Goal: Task Accomplishment & Management: Use online tool/utility

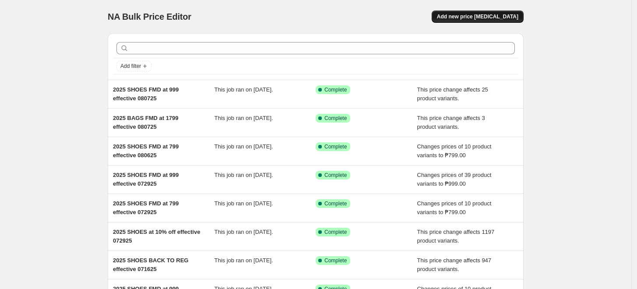
click at [497, 13] on span "Add new price [MEDICAL_DATA]" at bounding box center [477, 16] width 81 height 7
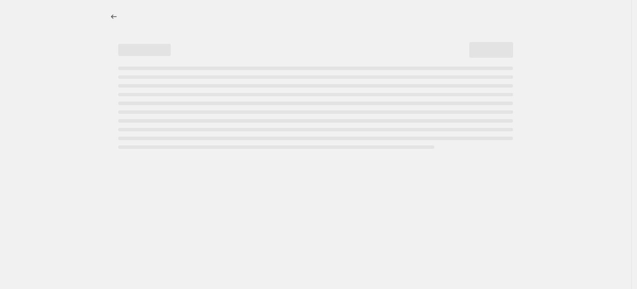
select select "percentage"
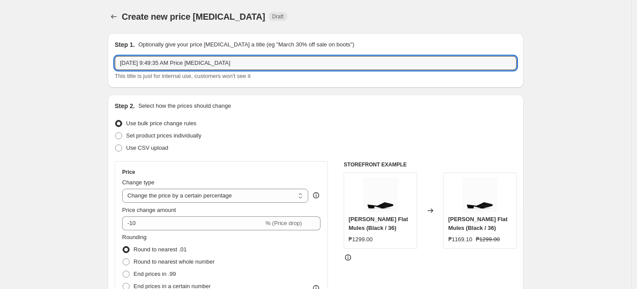
drag, startPoint x: 242, startPoint y: 63, endPoint x: -46, endPoint y: 65, distance: 288.3
click at [0, 65] on html "Home Settings Plans Skip to content Create new price [MEDICAL_DATA]. This page …" at bounding box center [318, 144] width 637 height 289
type input "2025 SHOES FMD at 799 effective 081525"
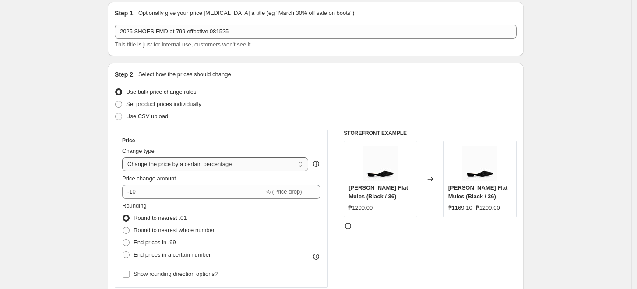
scroll to position [49, 0]
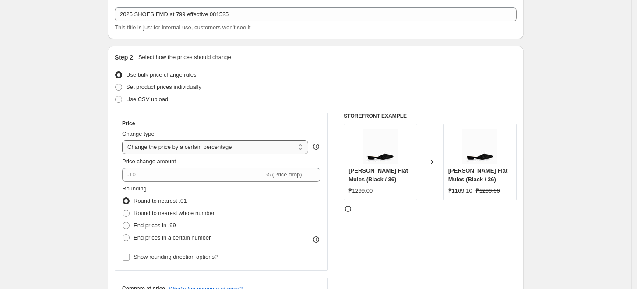
click at [155, 144] on select "Change the price to a certain amount Change the price by a certain amount Chang…" at bounding box center [215, 147] width 186 height 14
select select "to"
click at [124, 140] on select "Change the price to a certain amount Change the price by a certain amount Chang…" at bounding box center [215, 147] width 186 height 14
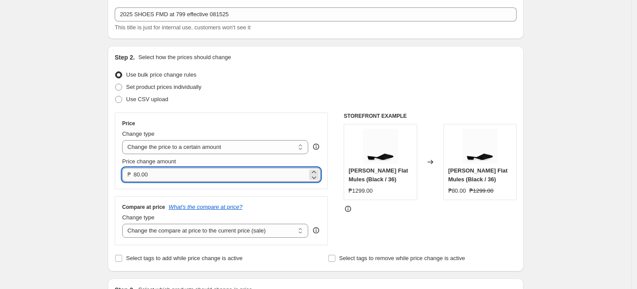
click at [141, 173] on input "80.00" at bounding box center [220, 175] width 174 height 14
type input "799.00"
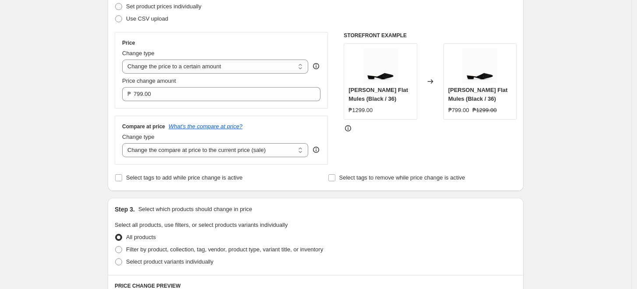
scroll to position [146, 0]
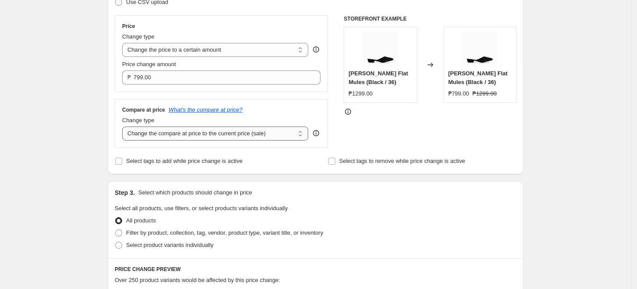
click at [207, 137] on select "Change the compare at price to the current price (sale) Change the compare at p…" at bounding box center [215, 133] width 186 height 14
select select "no_change"
click at [124, 127] on select "Change the compare at price to the current price (sale) Change the compare at p…" at bounding box center [215, 133] width 186 height 14
click at [84, 154] on div "Create new price [MEDICAL_DATA]. This page is ready Create new price [MEDICAL_D…" at bounding box center [315, 250] width 631 height 793
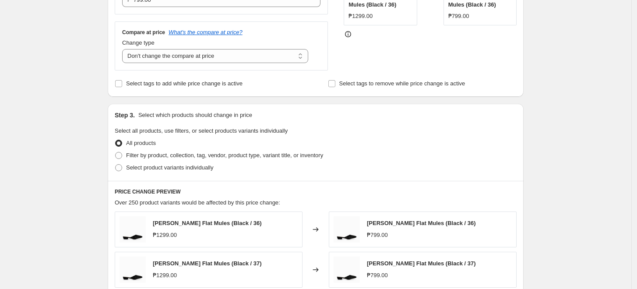
scroll to position [291, 0]
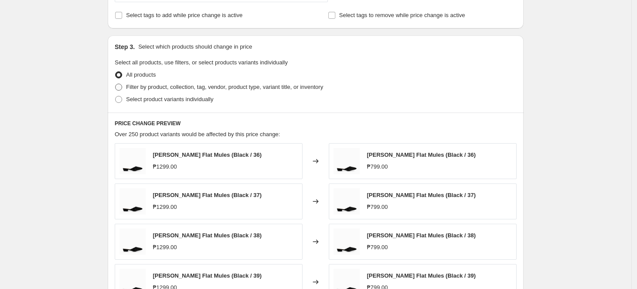
click at [148, 90] on span "Filter by product, collection, tag, vendor, product type, variant title, or inv…" at bounding box center [224, 87] width 197 height 7
click at [116, 84] on input "Filter by product, collection, tag, vendor, product type, variant title, or inv…" at bounding box center [115, 84] width 0 height 0
radio input "true"
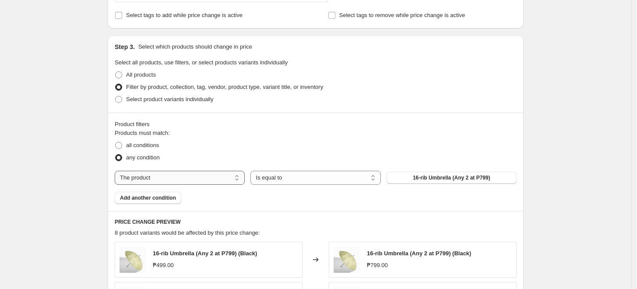
click at [143, 179] on select "The product The product's collection The product's tag The product's vendor The…" at bounding box center [180, 178] width 130 height 14
select select "tag"
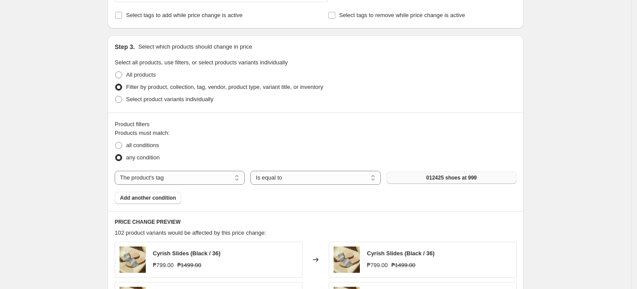
click at [412, 179] on button "012425 shoes at 999" at bounding box center [451, 178] width 130 height 12
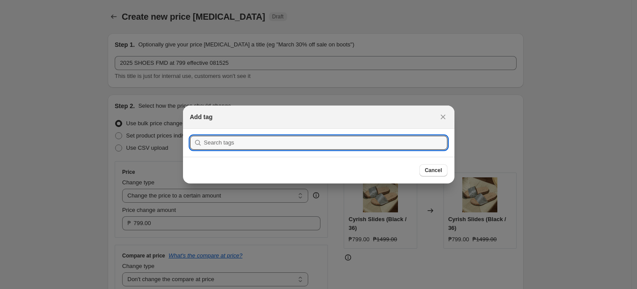
scroll to position [0, 0]
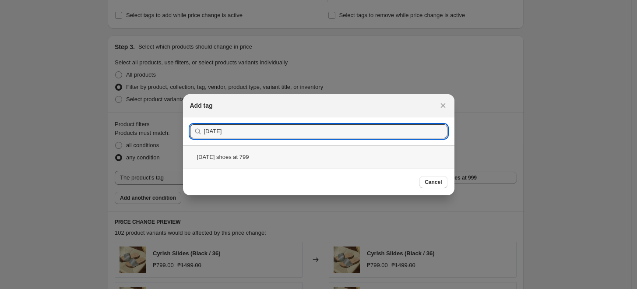
type input "[DATE]"
click at [287, 155] on div "[DATE] shoes at 799" at bounding box center [318, 156] width 271 height 23
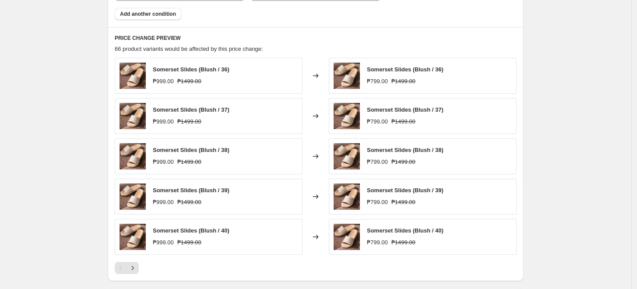
scroll to position [486, 0]
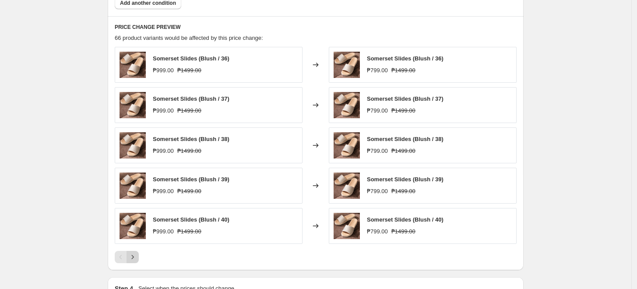
click at [137, 256] on icon "Next" at bounding box center [132, 256] width 9 height 9
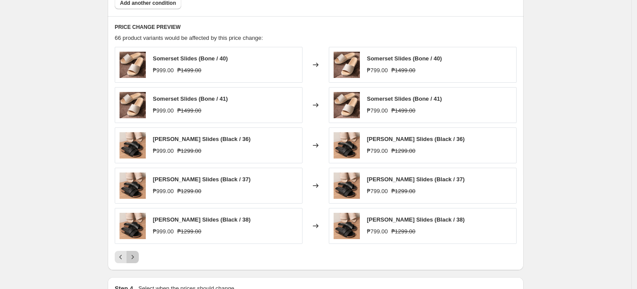
click at [139, 258] on button "Next" at bounding box center [132, 257] width 12 height 12
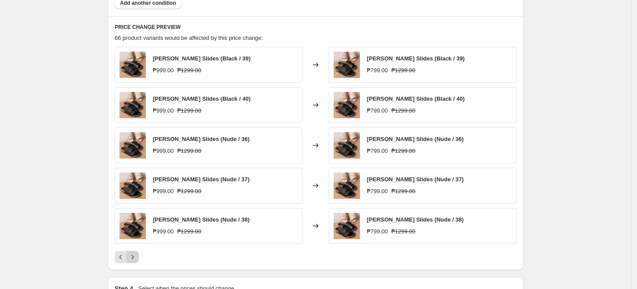
click at [139, 258] on button "Next" at bounding box center [132, 257] width 12 height 12
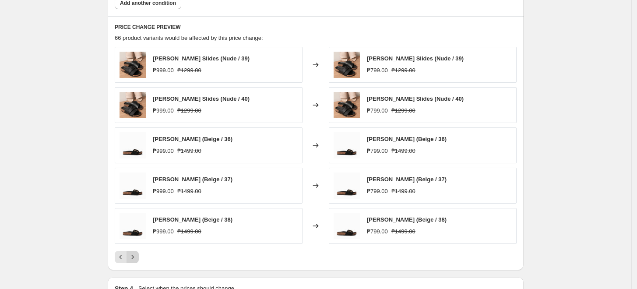
click at [136, 255] on icon "Next" at bounding box center [132, 256] width 9 height 9
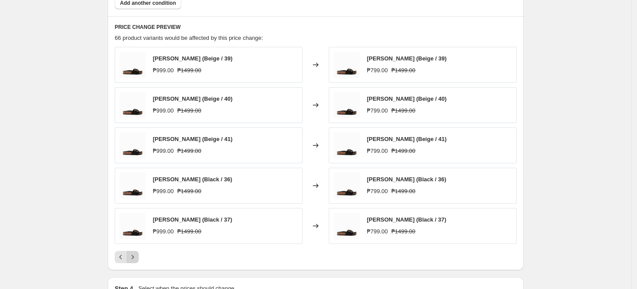
click at [136, 255] on icon "Next" at bounding box center [132, 256] width 9 height 9
click at [136, 259] on icon "Next" at bounding box center [132, 256] width 9 height 9
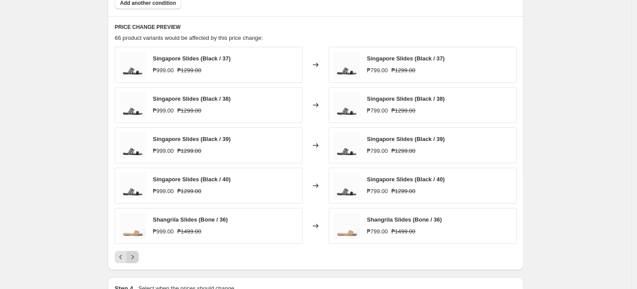
click at [137, 255] on icon "Next" at bounding box center [132, 256] width 9 height 9
click at [137, 250] on div "Shangrila Slides (Nude / 37) ₱999.00 ₱1499.00 Changed to Shangrila Slides (Nude…" at bounding box center [316, 155] width 402 height 216
click at [130, 252] on button "Next" at bounding box center [132, 257] width 12 height 12
click at [136, 253] on icon "Next" at bounding box center [132, 256] width 9 height 9
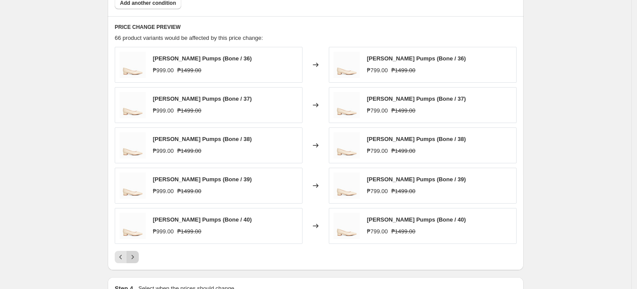
click at [136, 253] on icon "Next" at bounding box center [132, 256] width 9 height 9
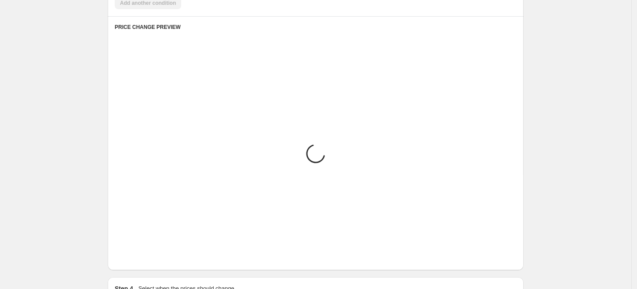
scroll to position [441, 0]
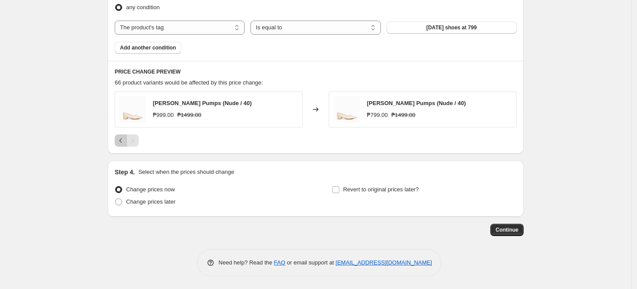
click at [120, 144] on icon "Previous" at bounding box center [120, 140] width 9 height 9
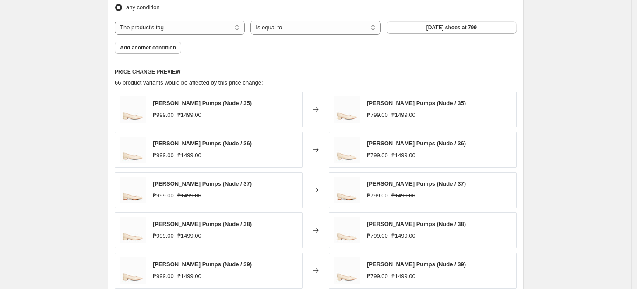
click at [120, 144] on div "[PERSON_NAME] Pumps (Nude / 36) ₱999.00 ₱1499.00" at bounding box center [209, 150] width 188 height 36
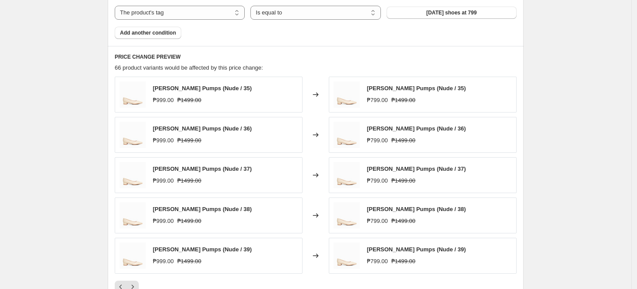
scroll to position [505, 0]
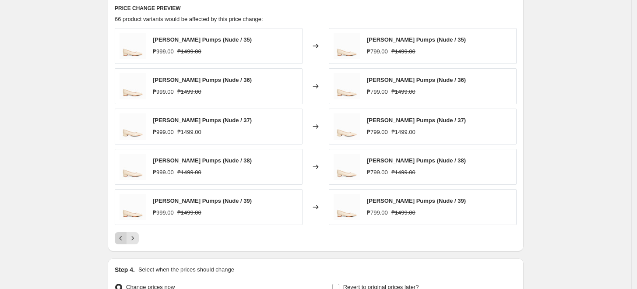
click at [124, 234] on icon "Previous" at bounding box center [120, 238] width 9 height 9
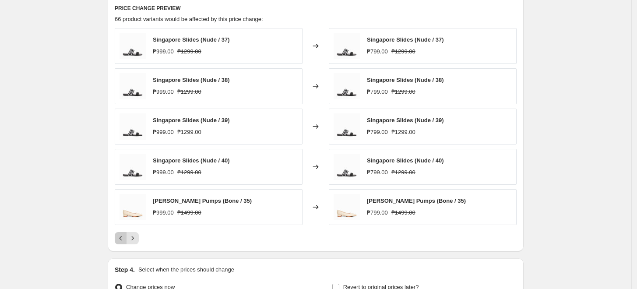
click at [124, 234] on icon "Previous" at bounding box center [120, 238] width 9 height 9
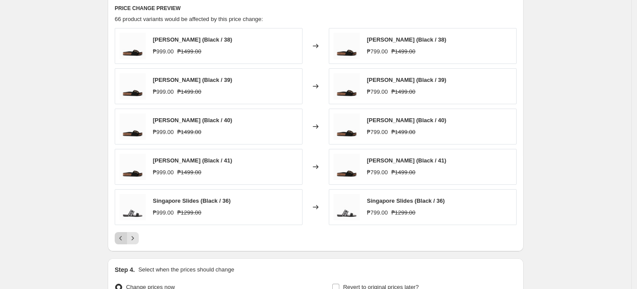
click at [124, 234] on icon "Previous" at bounding box center [120, 238] width 9 height 9
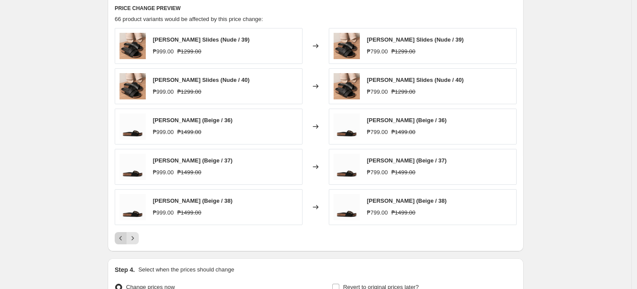
click at [124, 234] on icon "Previous" at bounding box center [120, 238] width 9 height 9
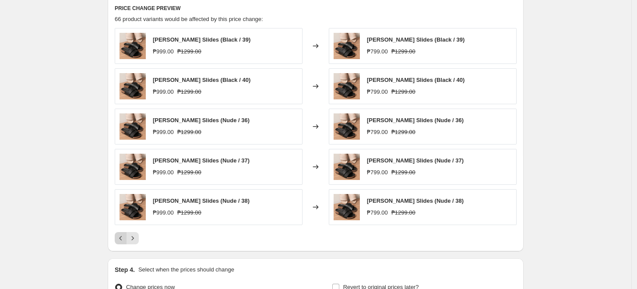
click at [124, 234] on icon "Previous" at bounding box center [120, 238] width 9 height 9
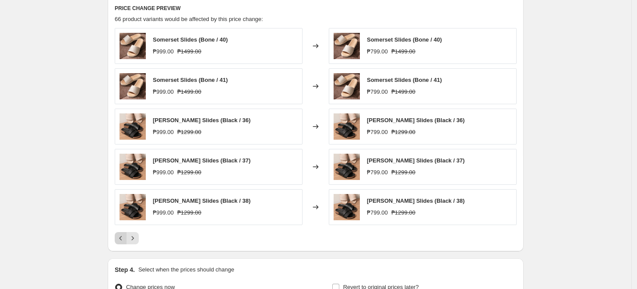
click at [124, 234] on icon "Previous" at bounding box center [120, 238] width 9 height 9
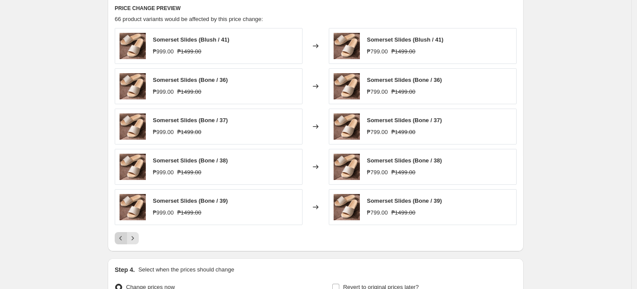
click at [124, 234] on icon "Previous" at bounding box center [120, 238] width 9 height 9
click at [124, 233] on div "Pagination" at bounding box center [121, 238] width 12 height 12
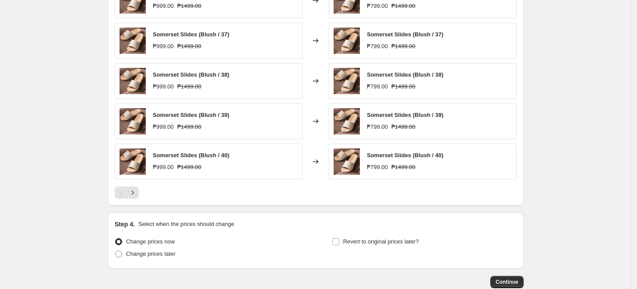
scroll to position [602, 0]
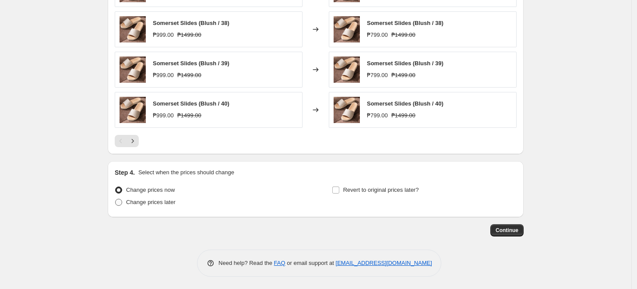
click at [121, 201] on span at bounding box center [118, 202] width 7 height 7
click at [116, 199] on input "Change prices later" at bounding box center [115, 199] width 0 height 0
radio input "true"
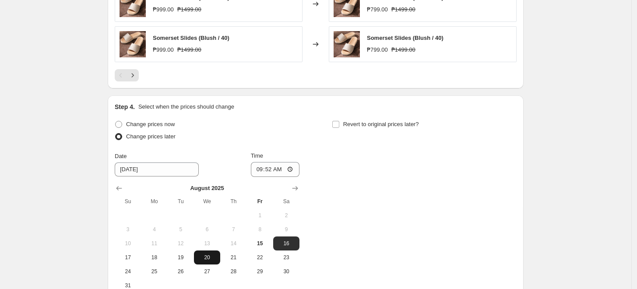
scroll to position [700, 0]
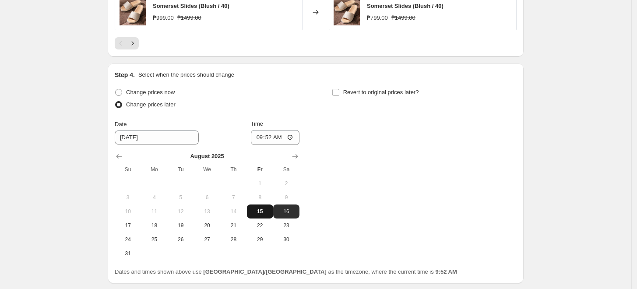
click at [266, 212] on span "15" at bounding box center [259, 211] width 19 height 7
type input "[DATE]"
click at [261, 139] on input "09:52" at bounding box center [275, 137] width 49 height 15
type input "10:00"
click at [373, 105] on div "Revert to original prices later?" at bounding box center [424, 99] width 185 height 26
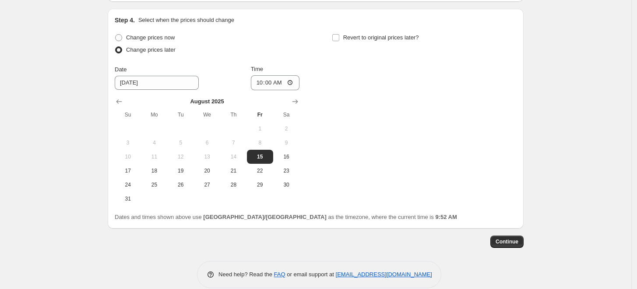
scroll to position [766, 0]
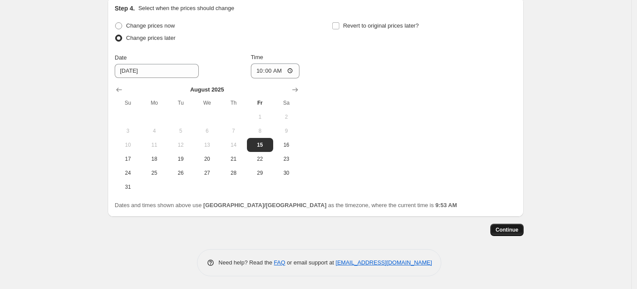
click at [515, 231] on span "Continue" at bounding box center [506, 229] width 23 height 7
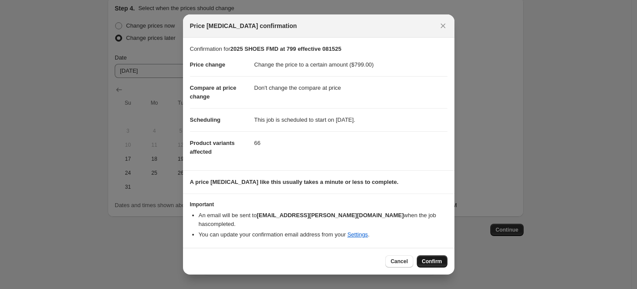
click at [430, 258] on span "Confirm" at bounding box center [432, 261] width 20 height 7
